Goal: Find specific page/section: Find specific page/section

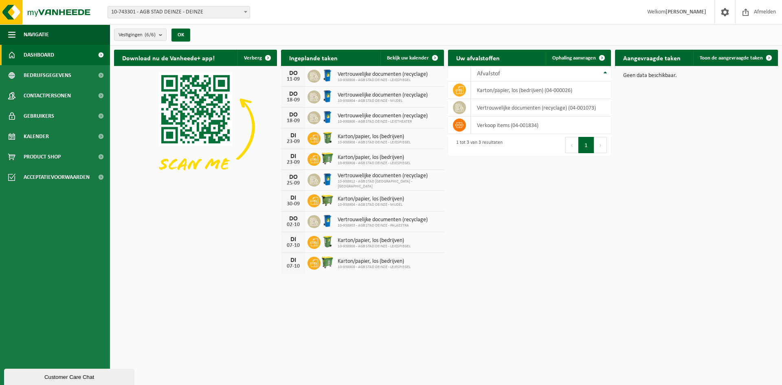
click at [217, 15] on span "10-743301 - AGB STAD DEINZE - DEINZE" at bounding box center [179, 12] width 142 height 11
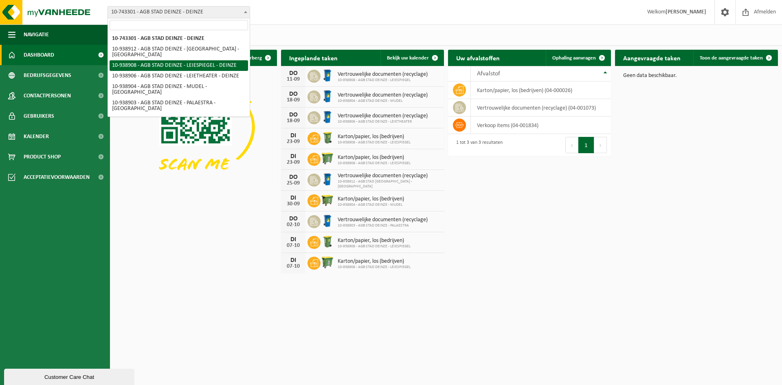
select select "138162"
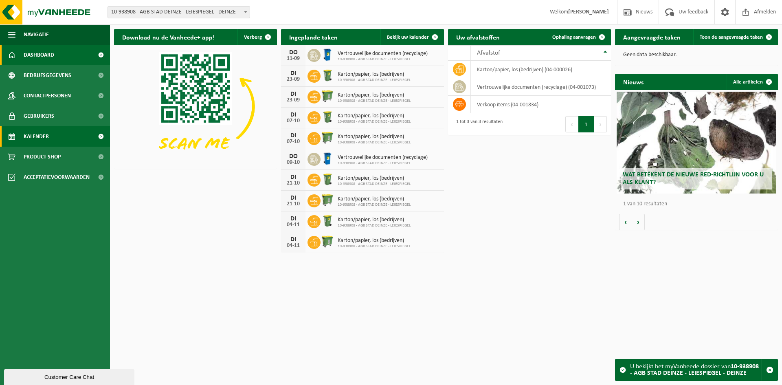
click at [57, 137] on link "Kalender" at bounding box center [55, 136] width 110 height 20
